Goal: Task Accomplishment & Management: Use online tool/utility

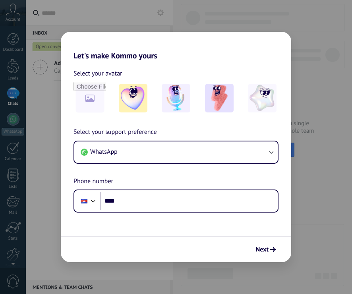
click at [163, 33] on h2 "Let's make Kommo yours" at bounding box center [176, 46] width 231 height 29
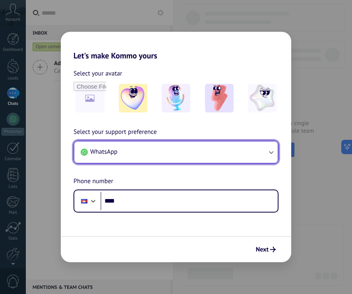
click at [242, 149] on button "WhatsApp" at bounding box center [176, 152] width 204 height 21
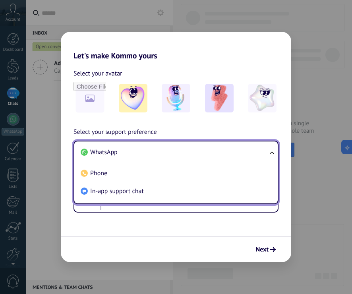
click at [240, 149] on li "WhatsApp" at bounding box center [175, 153] width 194 height 18
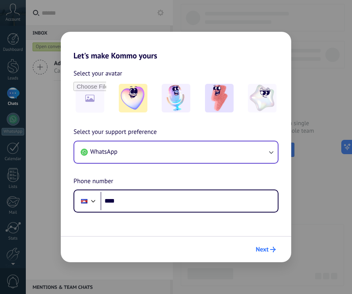
click at [272, 249] on icon "submit" at bounding box center [273, 250] width 6 height 6
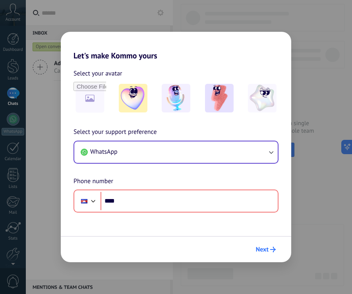
click at [272, 249] on icon "submit" at bounding box center [273, 250] width 6 height 6
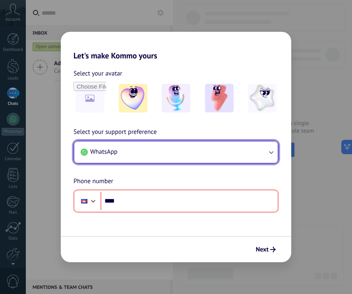
click at [180, 150] on button "WhatsApp" at bounding box center [176, 152] width 204 height 21
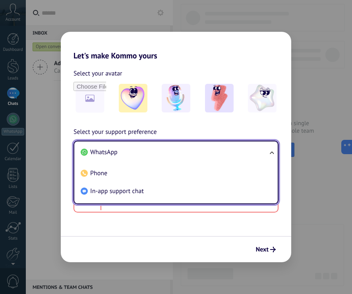
click at [237, 60] on h2 "Let's make Kommo yours" at bounding box center [176, 46] width 231 height 29
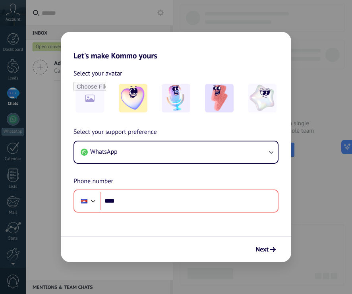
click at [277, 41] on h2 "Let's make Kommo yours" at bounding box center [176, 46] width 231 height 29
click at [296, 23] on div "Let's make Kommo yours Select your avatar Select your support preference WhatsA…" at bounding box center [176, 147] width 352 height 294
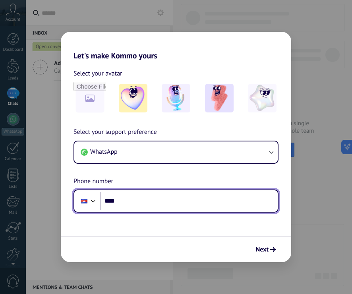
click at [150, 202] on input "****" at bounding box center [189, 201] width 177 height 18
drag, startPoint x: 150, startPoint y: 202, endPoint x: 103, endPoint y: 193, distance: 47.7
click at [103, 193] on input "****" at bounding box center [189, 201] width 177 height 18
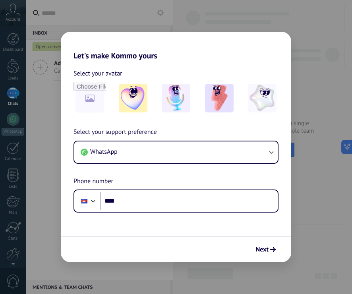
click at [131, 140] on div "Select your support preference WhatsApp Phone number Phone ****" at bounding box center [176, 170] width 231 height 86
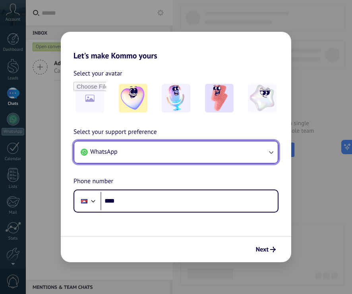
click at [126, 148] on button "WhatsApp" at bounding box center [176, 152] width 204 height 21
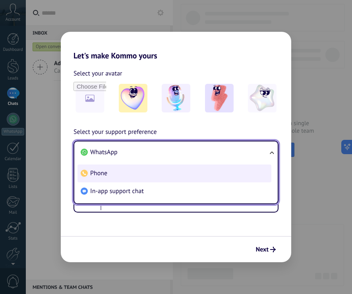
click at [123, 176] on li "Phone" at bounding box center [175, 174] width 194 height 18
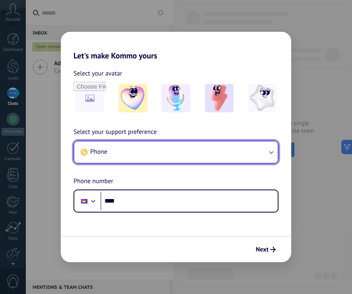
click at [123, 153] on button "Phone" at bounding box center [176, 152] width 204 height 21
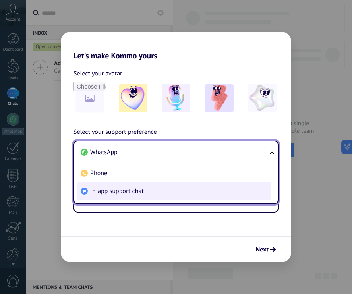
click at [151, 192] on li "In-app support chat" at bounding box center [175, 192] width 194 height 18
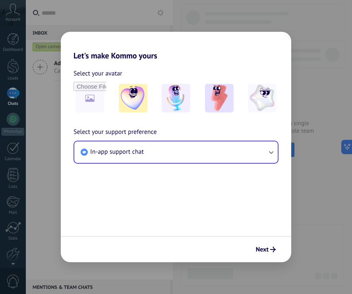
click at [150, 164] on div "Select your avatar Select your support preference In-app support chat" at bounding box center [176, 118] width 231 height 116
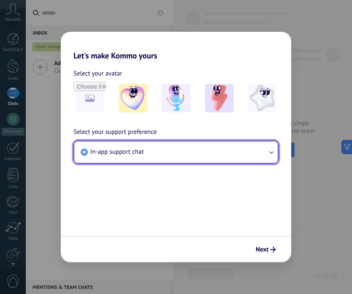
click at [152, 155] on button "In-app support chat" at bounding box center [176, 152] width 204 height 21
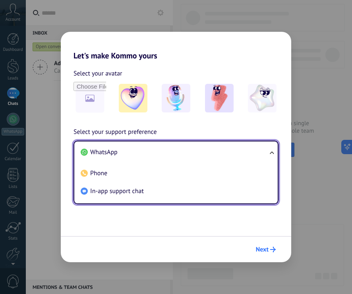
click at [271, 251] on icon "submit" at bounding box center [273, 250] width 6 height 6
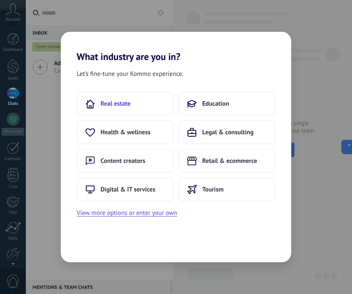
click at [128, 111] on button "Real estate" at bounding box center [125, 104] width 97 height 24
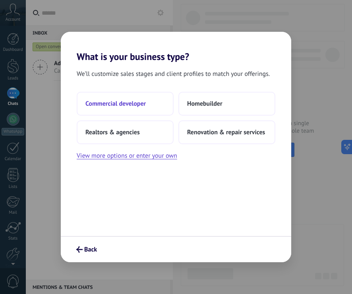
click at [124, 114] on button "Commercial developer" at bounding box center [125, 104] width 97 height 24
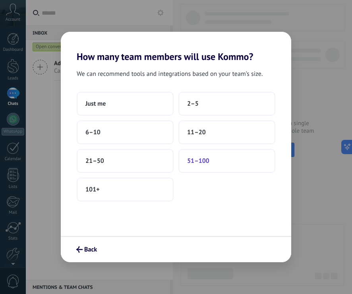
click at [210, 156] on button "51–100" at bounding box center [227, 161] width 97 height 24
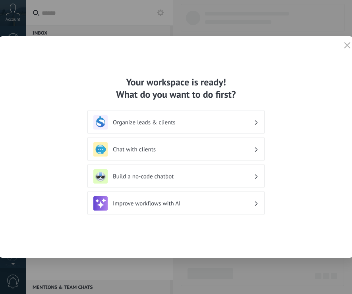
click at [297, 73] on div "Your workspace is ready! What do you want to do first? Organize leads & clients…" at bounding box center [176, 147] width 362 height 223
click at [170, 151] on h3 "Chat with clients" at bounding box center [183, 150] width 141 height 8
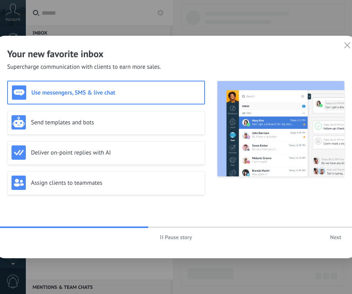
click at [339, 237] on span "Next" at bounding box center [336, 238] width 11 height 6
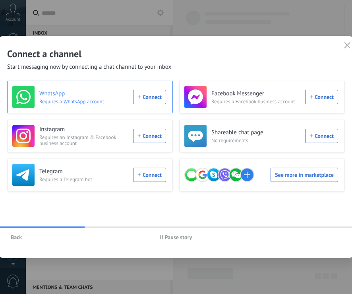
click at [146, 96] on div "WhatsApp Requires a WhatsApp account Connect" at bounding box center [89, 97] width 154 height 22
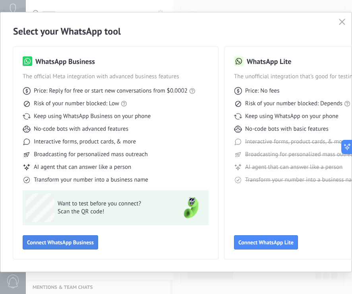
click at [59, 243] on span "Connect WhatsApp Business" at bounding box center [60, 243] width 67 height 6
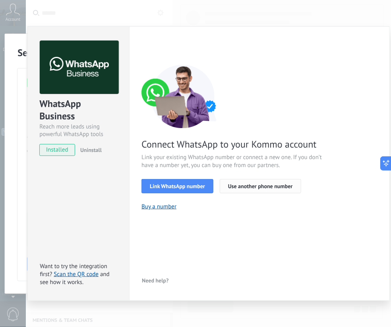
click at [260, 189] on button "Use another phone number" at bounding box center [260, 186] width 81 height 14
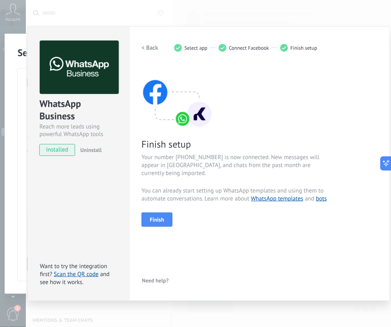
click at [335, 118] on div "Finish setup Your number +66 83 817 2884 is now connected. New messages will ap…" at bounding box center [260, 145] width 236 height 162
click at [162, 217] on span "Finish" at bounding box center [157, 220] width 14 height 6
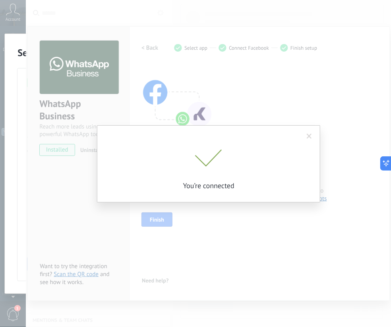
click at [208, 157] on span at bounding box center [208, 159] width 27 height 18
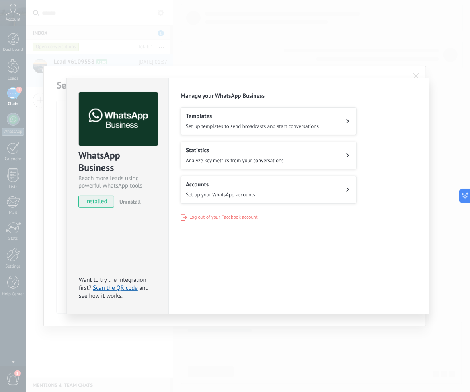
click at [237, 29] on div "WhatsApp Business Reach more leads using powerful WhatsApp tools installed Unin…" at bounding box center [248, 196] width 444 height 392
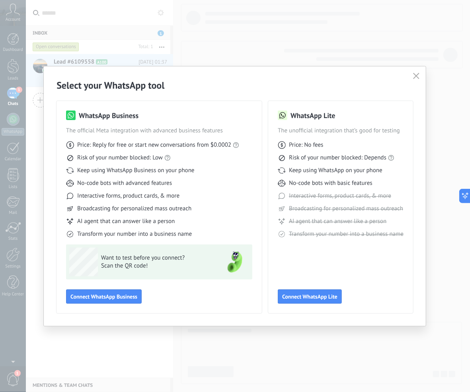
click at [352, 77] on icon "button" at bounding box center [416, 76] width 6 height 6
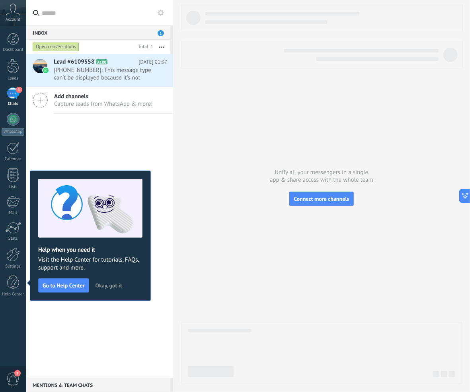
click at [161, 32] on span "1" at bounding box center [161, 33] width 6 height 6
click at [109, 32] on div "Inbox 1" at bounding box center [98, 32] width 144 height 14
click at [88, 63] on span "Lead #6109558" at bounding box center [74, 62] width 41 height 8
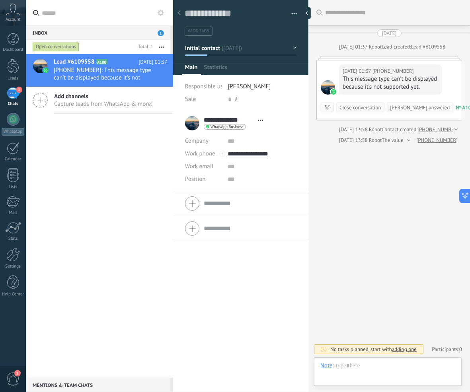
scroll to position [12, 0]
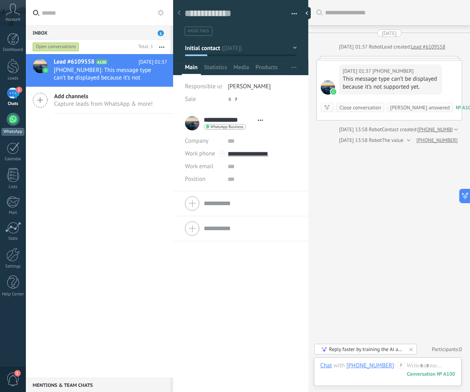
click at [15, 120] on div at bounding box center [13, 119] width 13 height 13
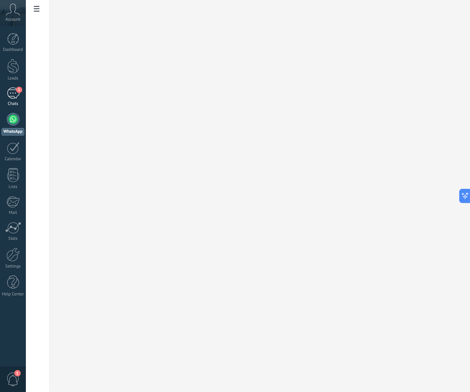
click at [16, 93] on div "1" at bounding box center [13, 94] width 13 height 12
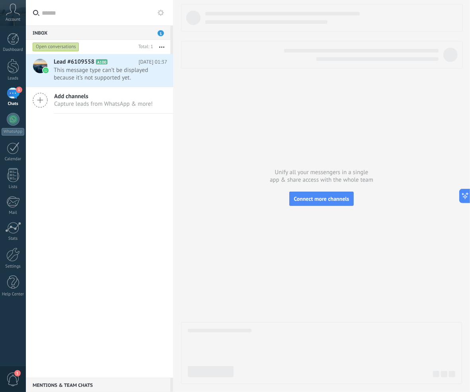
click at [155, 47] on button "button" at bounding box center [161, 47] width 17 height 14
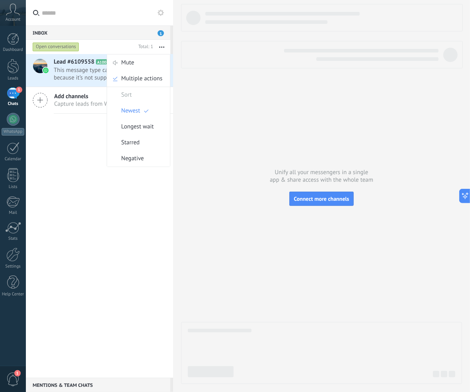
click at [157, 47] on button "button" at bounding box center [161, 47] width 17 height 14
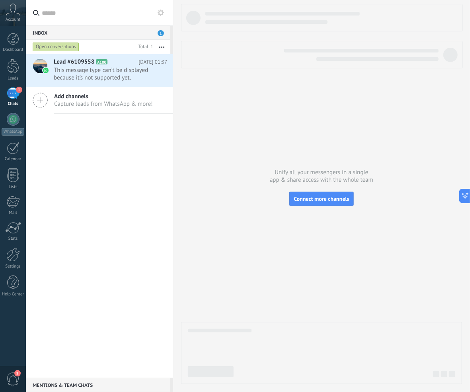
click at [158, 11] on icon at bounding box center [161, 13] width 6 height 6
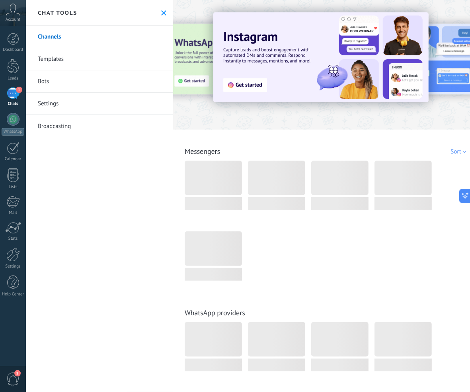
click at [157, 13] on div "Chat tools" at bounding box center [99, 13] width 147 height 26
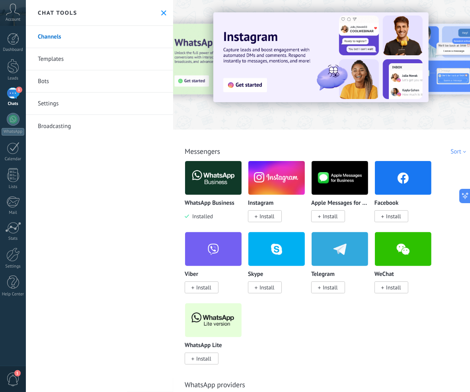
click at [161, 13] on use at bounding box center [163, 12] width 5 height 5
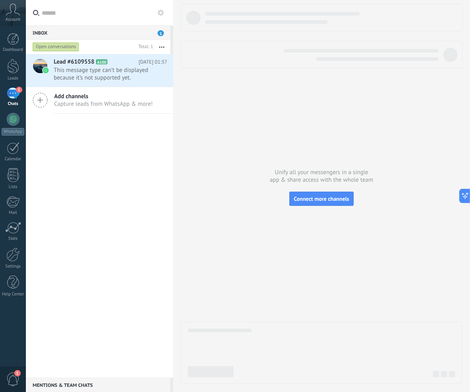
click at [81, 199] on div "Lead #6109558 A100 Today 01:37 This message type can’t be displayed because it’…" at bounding box center [99, 216] width 147 height 324
click at [101, 91] on div "Add channels Capture leads from WhatsApp & more!" at bounding box center [99, 100] width 147 height 27
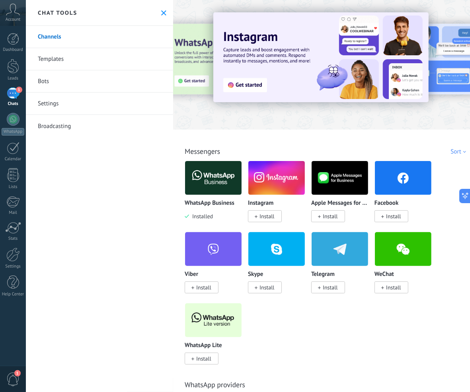
click at [161, 10] on button at bounding box center [163, 13] width 7 height 7
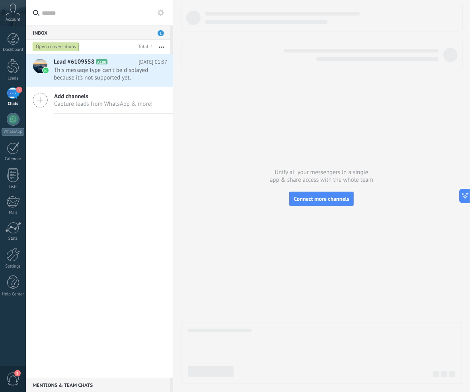
click at [352, 143] on div at bounding box center [321, 194] width 281 height 380
click at [10, 115] on div at bounding box center [13, 119] width 13 height 13
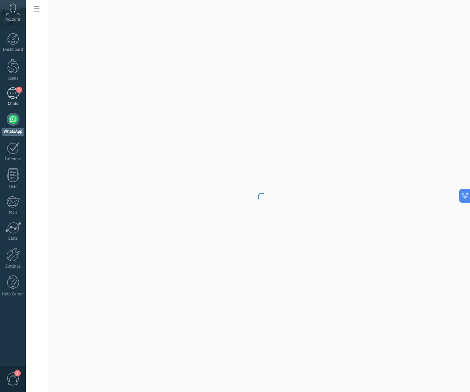
click at [10, 91] on div "1" at bounding box center [13, 94] width 13 height 12
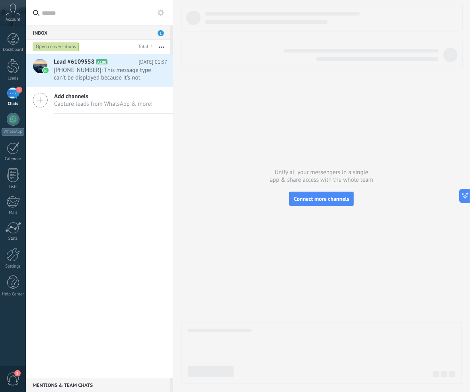
click at [160, 14] on use at bounding box center [161, 13] width 6 height 6
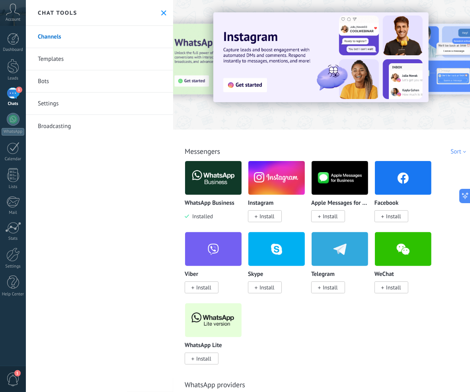
click at [197, 211] on div "WhatsApp Business Installed" at bounding box center [213, 210] width 57 height 20
click at [200, 191] on img at bounding box center [213, 178] width 56 height 39
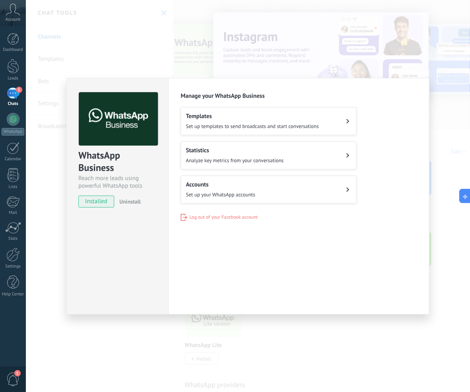
click at [212, 219] on span "Log out of your Facebook account" at bounding box center [223, 217] width 68 height 6
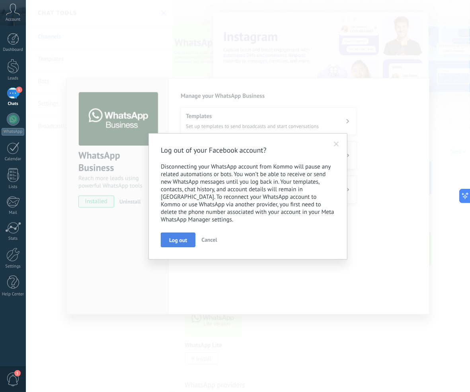
click at [182, 239] on span "Log out" at bounding box center [178, 240] width 18 height 6
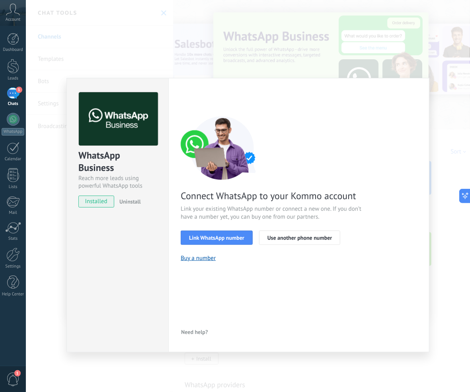
click at [352, 144] on div "Connect WhatsApp to your Kommo account Link your existing WhatsApp number or co…" at bounding box center [299, 189] width 236 height 146
